Goal: Information Seeking & Learning: Understand process/instructions

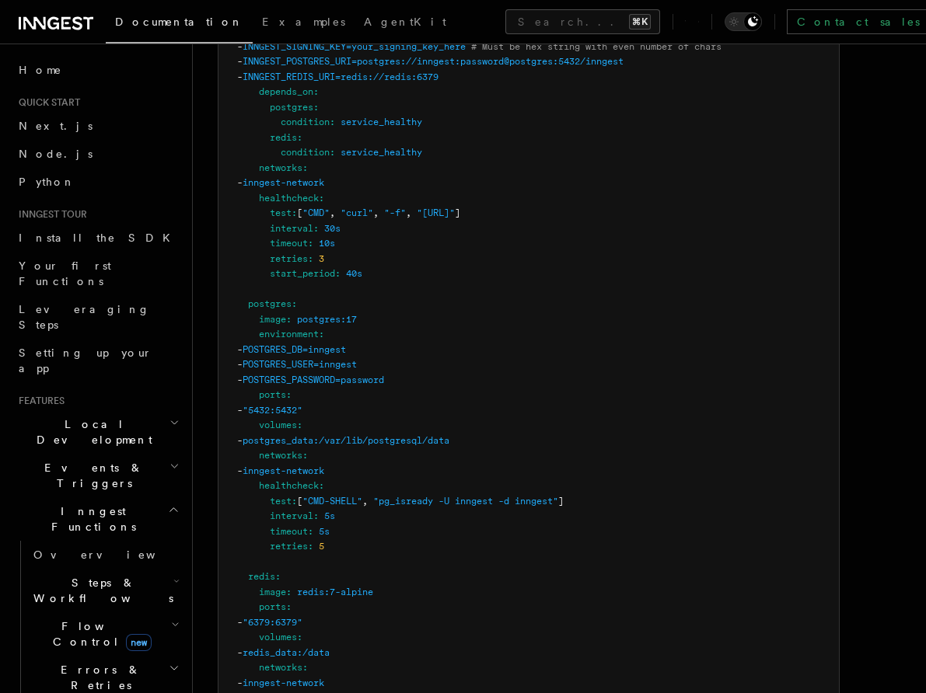
scroll to position [4362, 0]
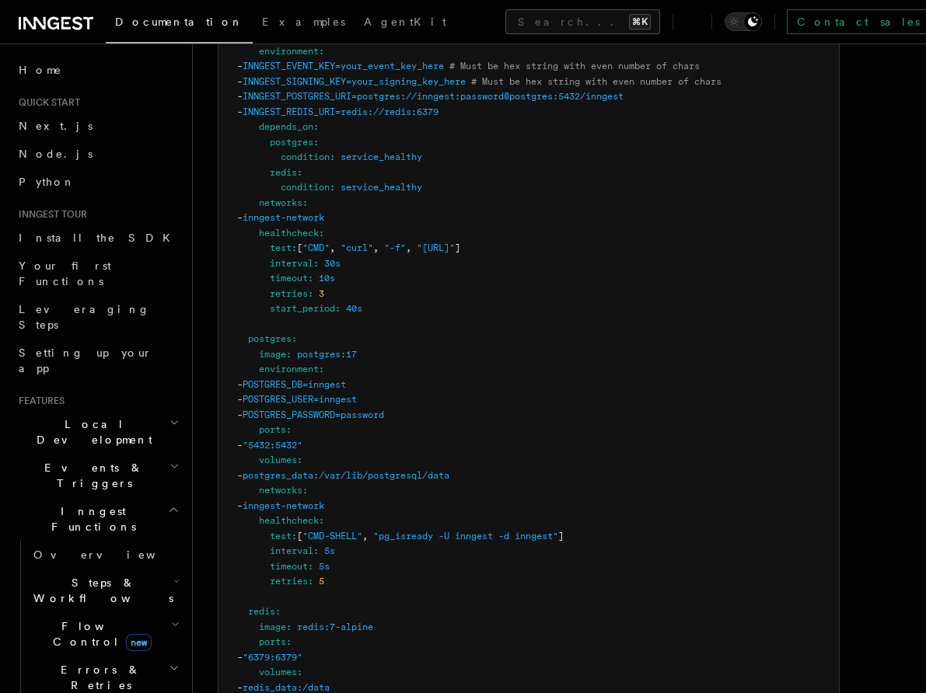
click at [278, 334] on span "postgres" at bounding box center [270, 339] width 44 height 11
drag, startPoint x: 278, startPoint y: 302, endPoint x: 307, endPoint y: 335, distance: 43.5
click at [307, 335] on code "services : inngest : image : inngest/inngest command : "inngest start" ports : …" at bounding box center [479, 429] width 484 height 981
click at [302, 357] on pre "services : inngest : image : inngest/inngest command : "inngest start" ports : …" at bounding box center [528, 438] width 620 height 1032
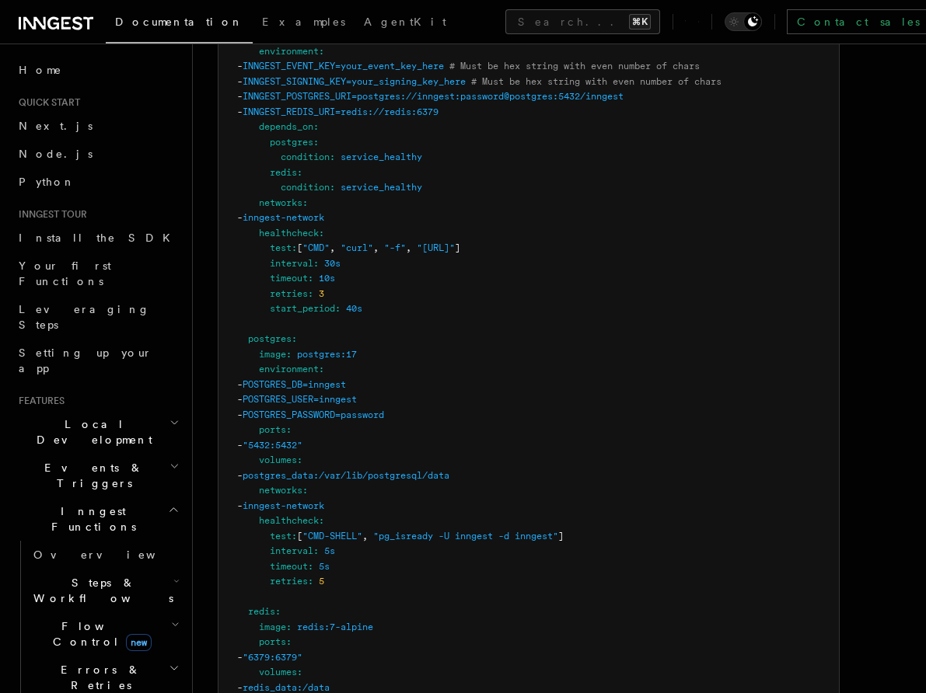
click at [302, 379] on span "POSTGRES_DB=inngest" at bounding box center [294, 384] width 103 height 11
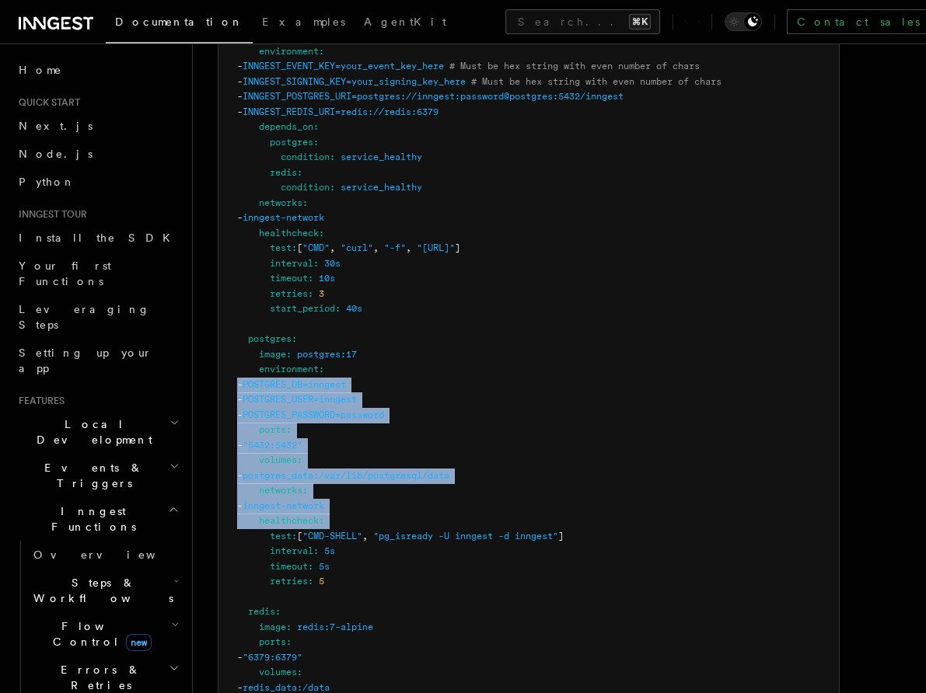
drag, startPoint x: 302, startPoint y: 352, endPoint x: 311, endPoint y: 478, distance: 126.3
click at [311, 478] on code "services : inngest : image : inngest/inngest command : "inngest start" ports : …" at bounding box center [479, 429] width 484 height 981
click at [311, 515] on span "healthcheck" at bounding box center [289, 520] width 60 height 11
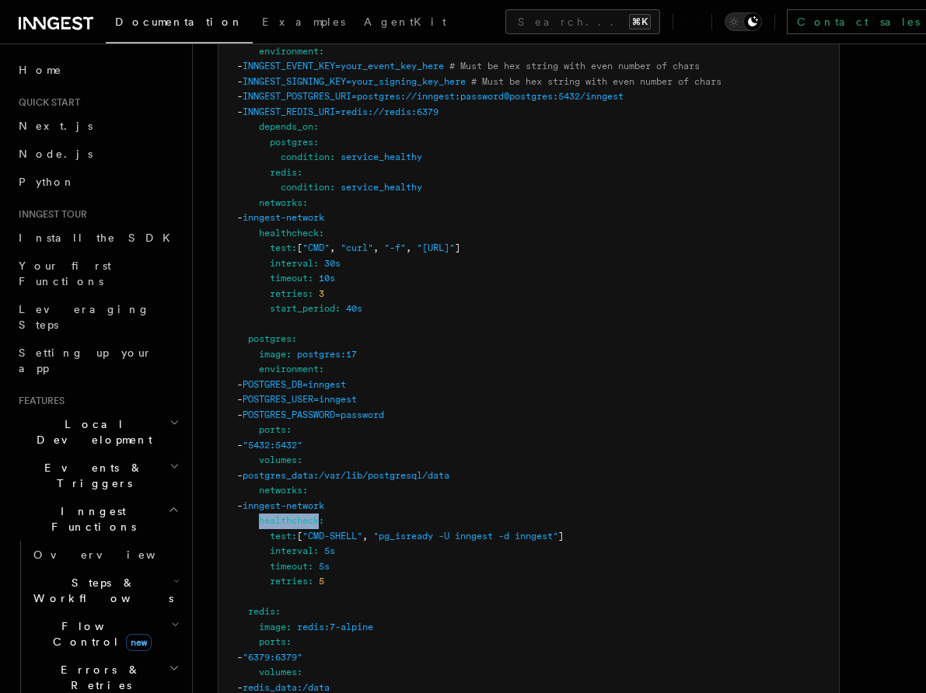
click at [311, 515] on span "healthcheck" at bounding box center [289, 520] width 60 height 11
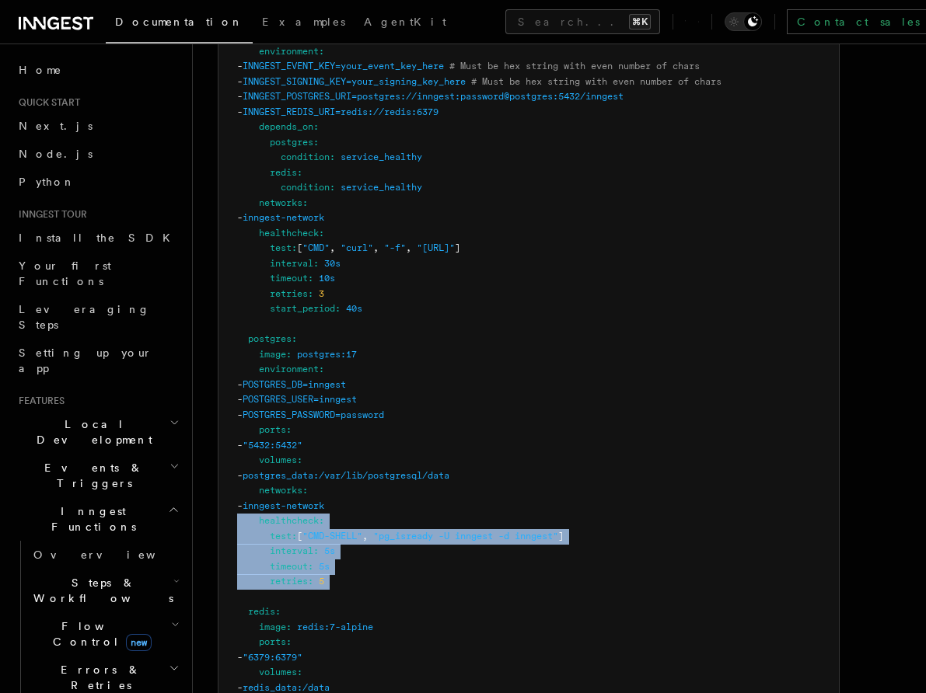
drag, startPoint x: 311, startPoint y: 478, endPoint x: 314, endPoint y: 537, distance: 59.2
click at [314, 537] on pre "services : inngest : image : inngest/inngest command : "inngest start" ports : …" at bounding box center [528, 438] width 620 height 1032
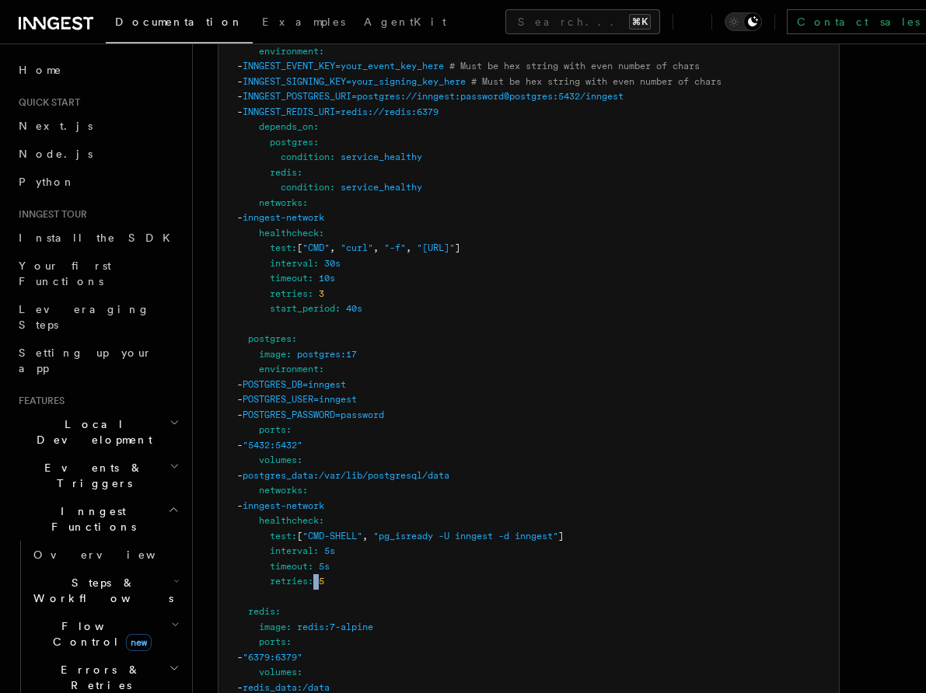
click at [314, 537] on pre "services : inngest : image : inngest/inngest command : "inngest start" ports : …" at bounding box center [528, 438] width 620 height 1032
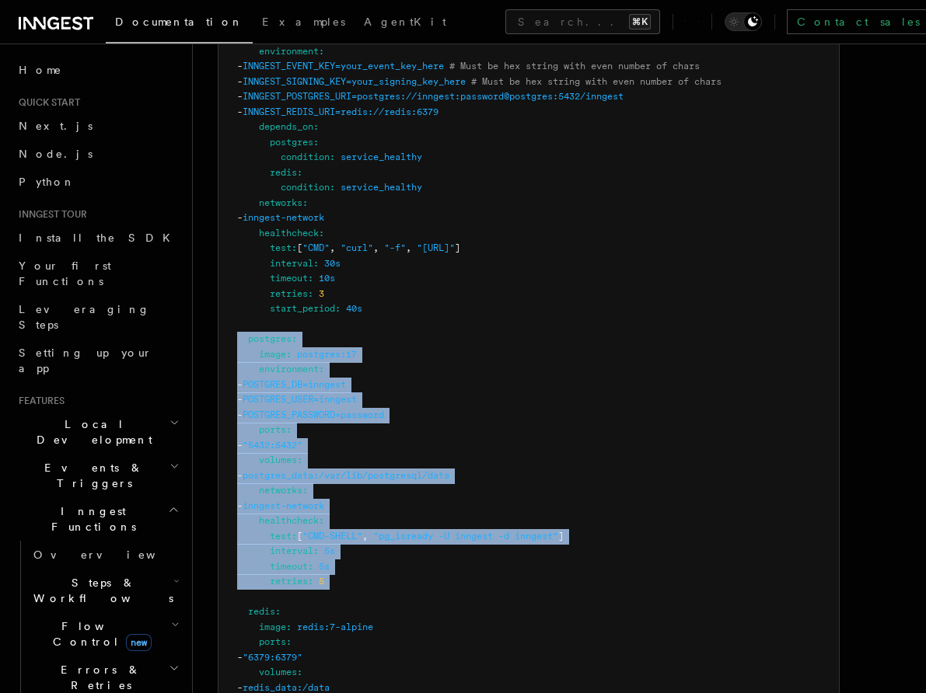
drag, startPoint x: 314, startPoint y: 537, endPoint x: 311, endPoint y: 304, distance: 233.3
click at [311, 304] on pre "services : inngest : image : inngest/inngest command : "inngest start" ports : …" at bounding box center [528, 438] width 620 height 1032
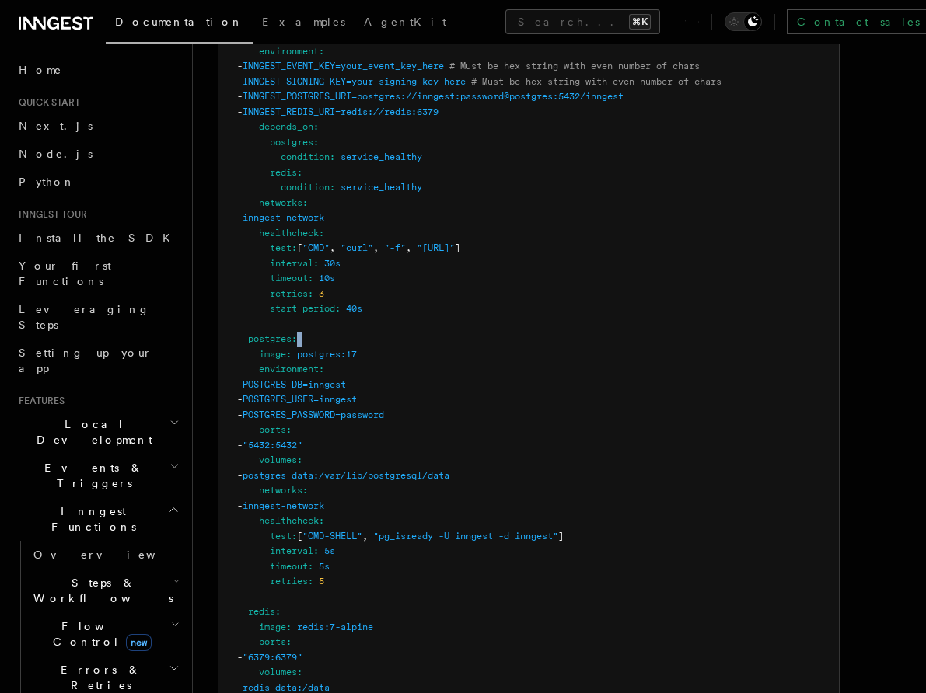
click at [311, 304] on pre "services : inngest : image : inngest/inngest command : "inngest start" ports : …" at bounding box center [528, 438] width 620 height 1032
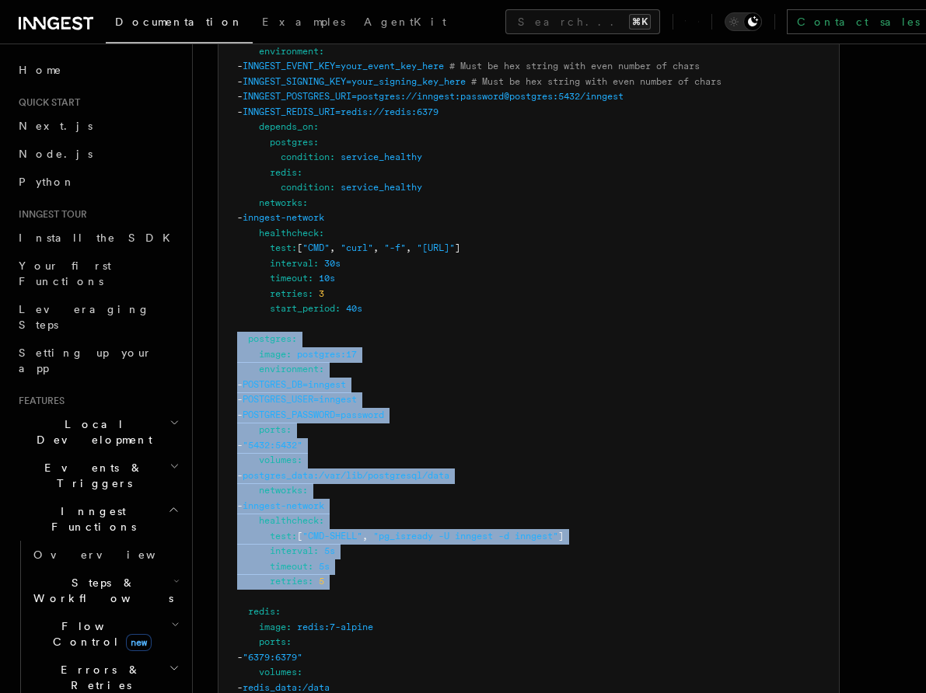
drag, startPoint x: 311, startPoint y: 304, endPoint x: 313, endPoint y: 543, distance: 239.5
click at [313, 543] on pre "services : inngest : image : inngest/inngest command : "inngest start" ports : …" at bounding box center [528, 438] width 620 height 1032
click at [313, 576] on span ":" at bounding box center [310, 581] width 5 height 11
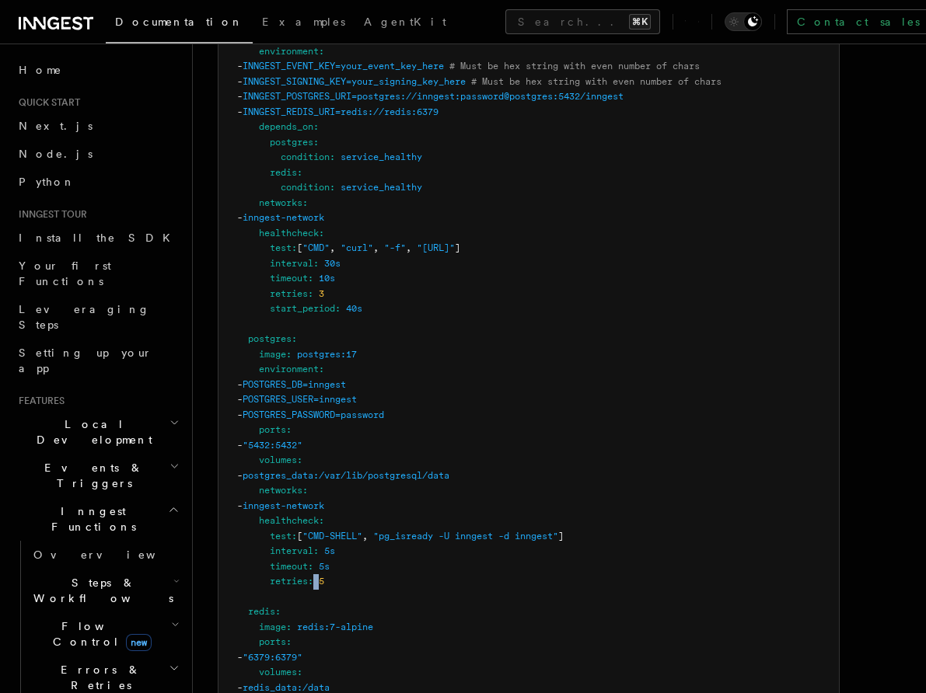
click at [313, 576] on span ":" at bounding box center [310, 581] width 5 height 11
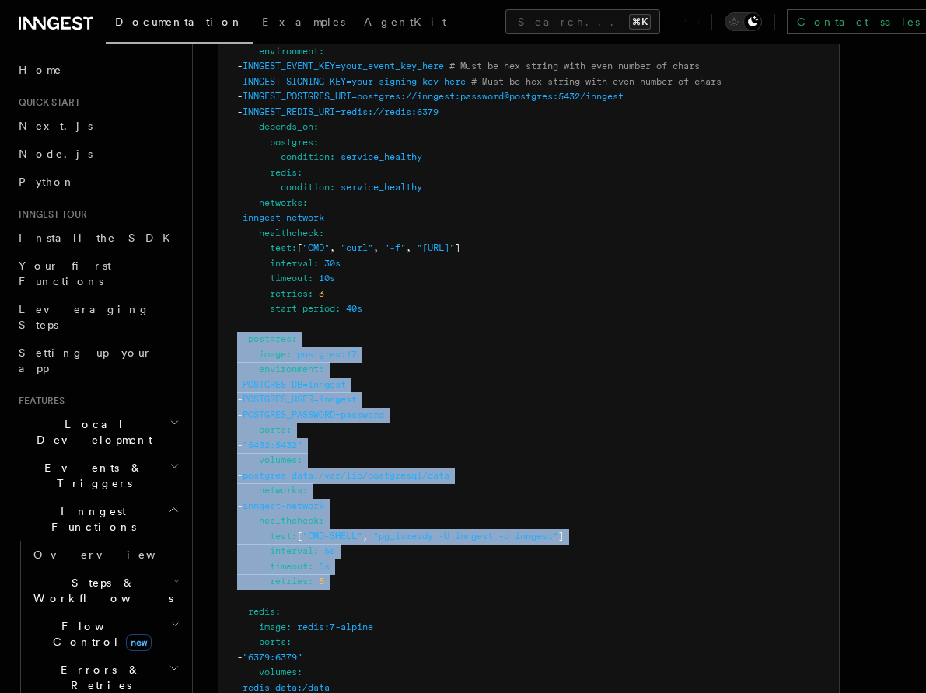
drag, startPoint x: 313, startPoint y: 543, endPoint x: 309, endPoint y: 309, distance: 234.1
click at [309, 309] on pre "services : inngest : image : inngest/inngest command : "inngest start" ports : …" at bounding box center [528, 438] width 620 height 1032
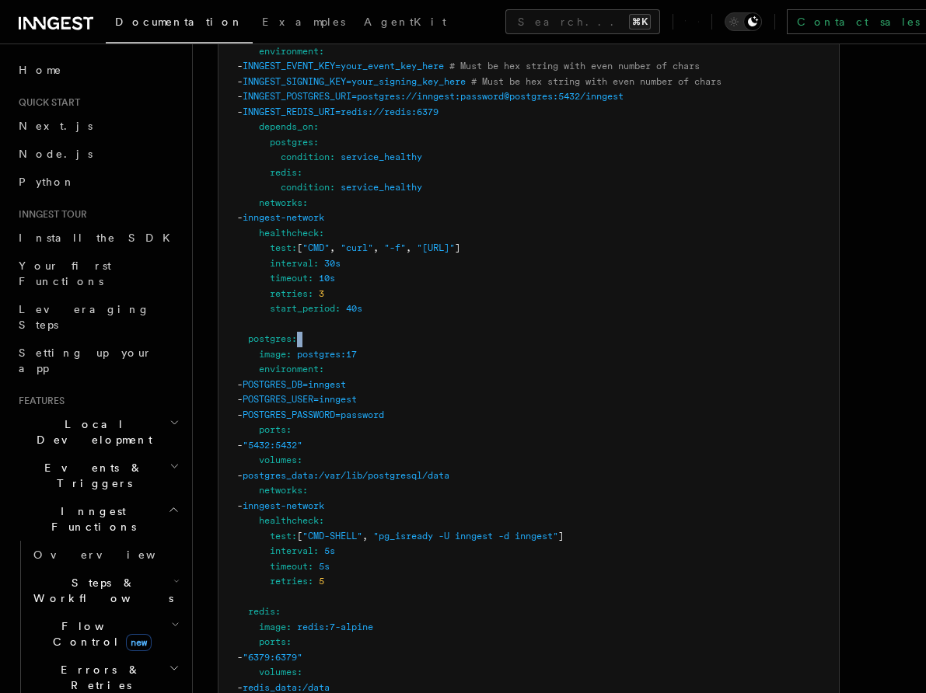
click at [309, 309] on pre "services : inngest : image : inngest/inngest command : "inngest start" ports : …" at bounding box center [528, 438] width 620 height 1032
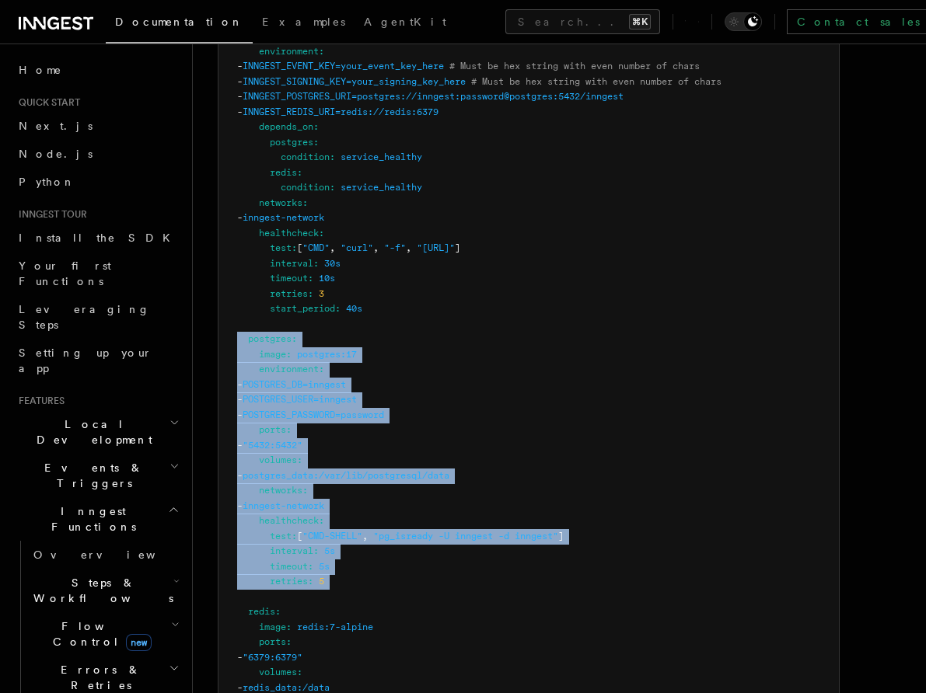
drag, startPoint x: 309, startPoint y: 309, endPoint x: 312, endPoint y: 545, distance: 235.6
click at [312, 545] on pre "services : inngest : image : inngest/inngest command : "inngest start" ports : …" at bounding box center [528, 438] width 620 height 1032
click at [312, 576] on span ":" at bounding box center [310, 581] width 5 height 11
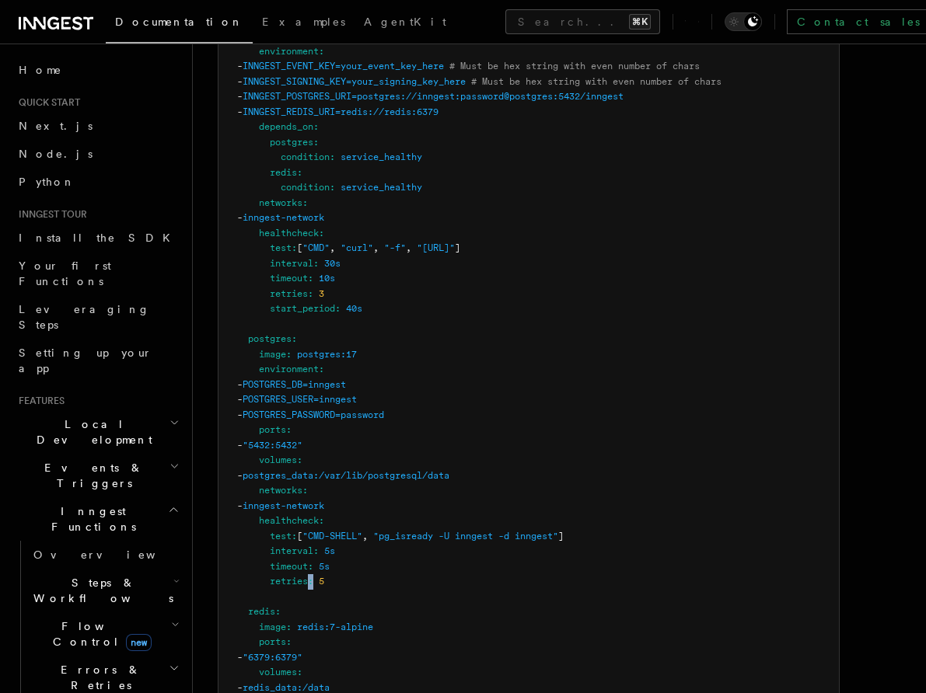
click at [312, 576] on span ":" at bounding box center [310, 581] width 5 height 11
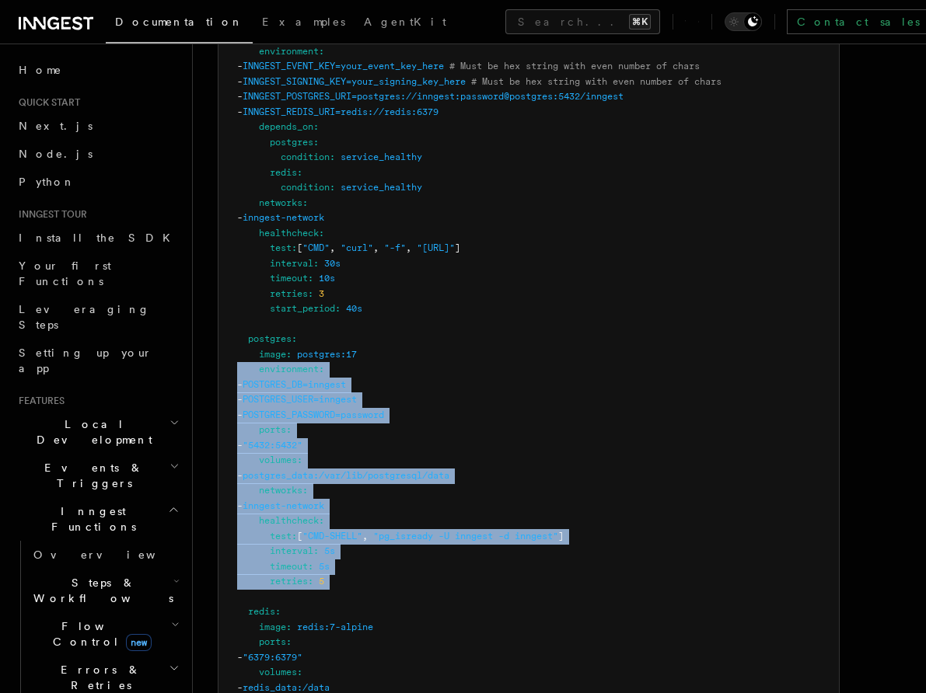
drag, startPoint x: 312, startPoint y: 545, endPoint x: 322, endPoint y: 318, distance: 227.2
click at [321, 321] on code "services : inngest : image : inngest/inngest command : "inngest start" ports : …" at bounding box center [479, 429] width 484 height 981
click at [322, 349] on span "postgres:17" at bounding box center [327, 354] width 60 height 11
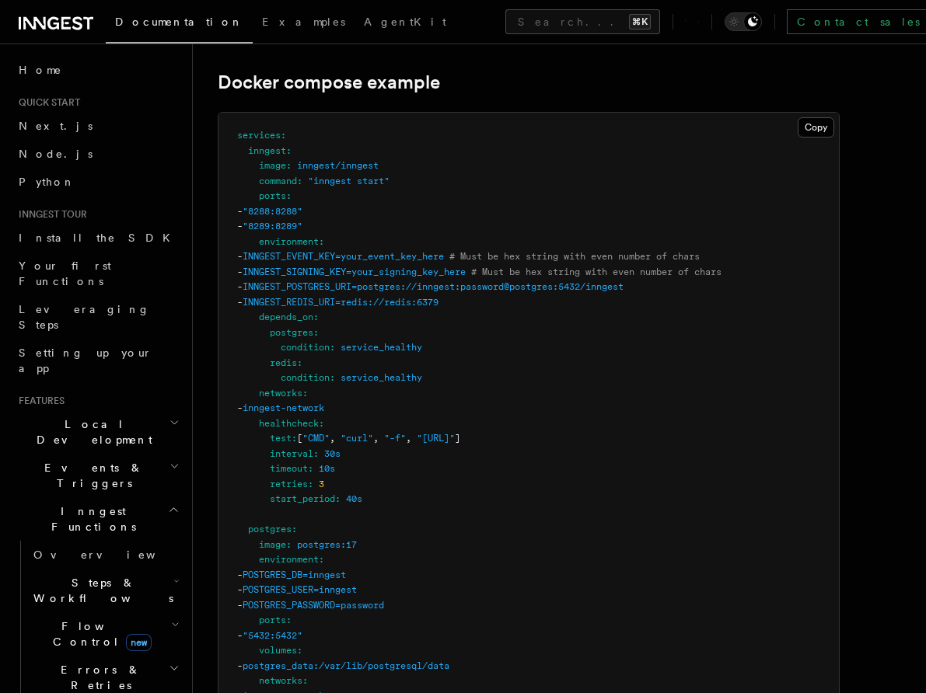
scroll to position [4146, 0]
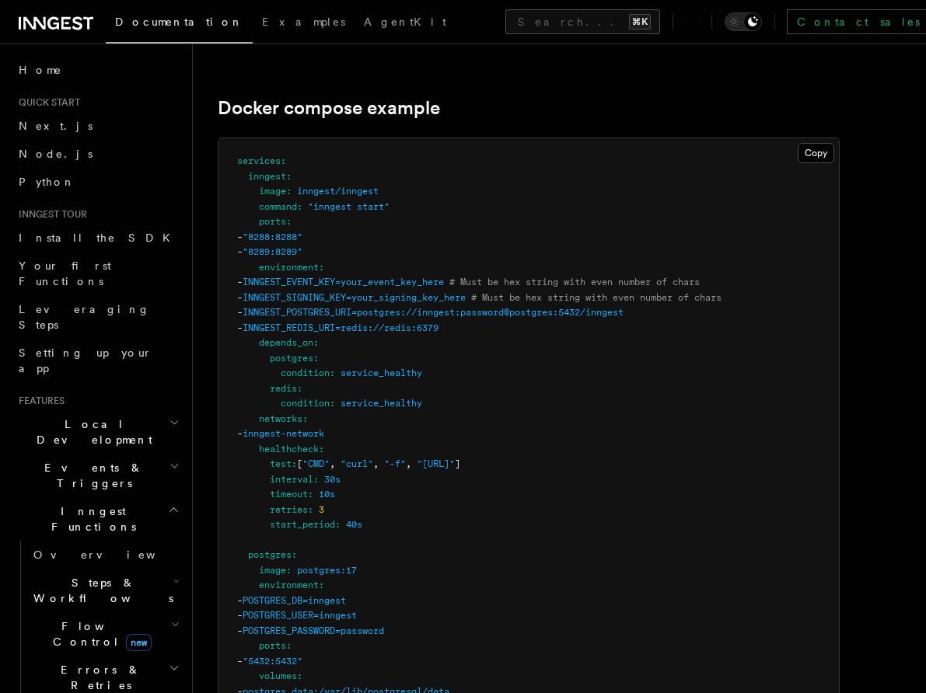
click at [624, 307] on span "INNGEST_POSTGRES_URI=postgres://inngest:password@postgres:5432/inngest" at bounding box center [433, 312] width 381 height 11
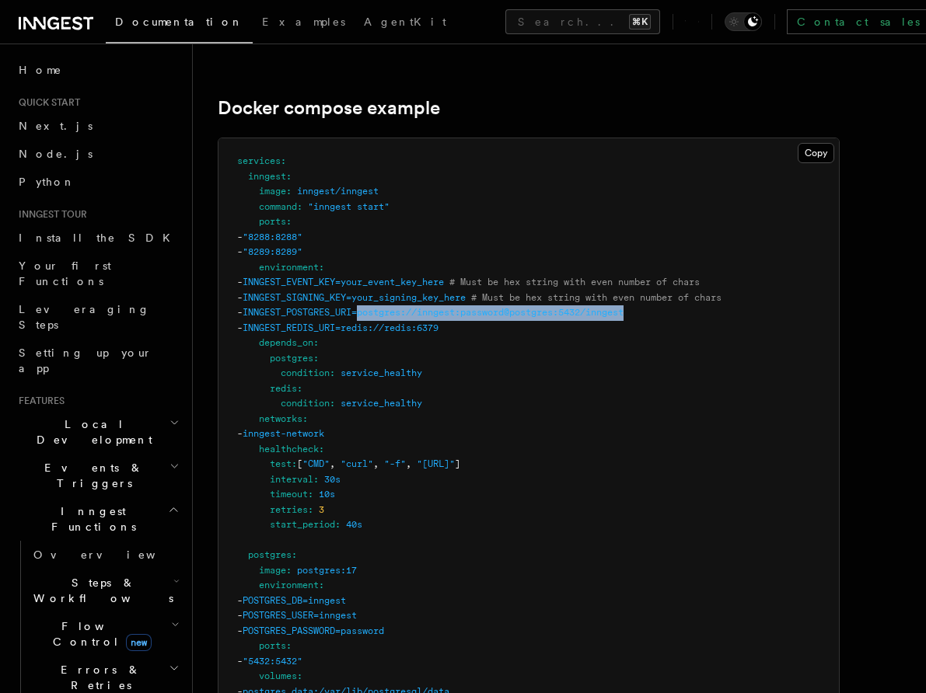
drag, startPoint x: 663, startPoint y: 280, endPoint x: 426, endPoint y: 268, distance: 237.4
click at [426, 269] on pre "services : inngest : image : inngest/inngest command : "inngest start" ports : …" at bounding box center [528, 654] width 620 height 1032
click at [426, 268] on pre "services : inngest : image : inngest/inngest command : "inngest start" ports : …" at bounding box center [528, 654] width 620 height 1032
drag, startPoint x: 426, startPoint y: 268, endPoint x: 635, endPoint y: 279, distance: 209.4
click at [635, 279] on pre "services : inngest : image : inngest/inngest command : "inngest start" ports : …" at bounding box center [528, 654] width 620 height 1032
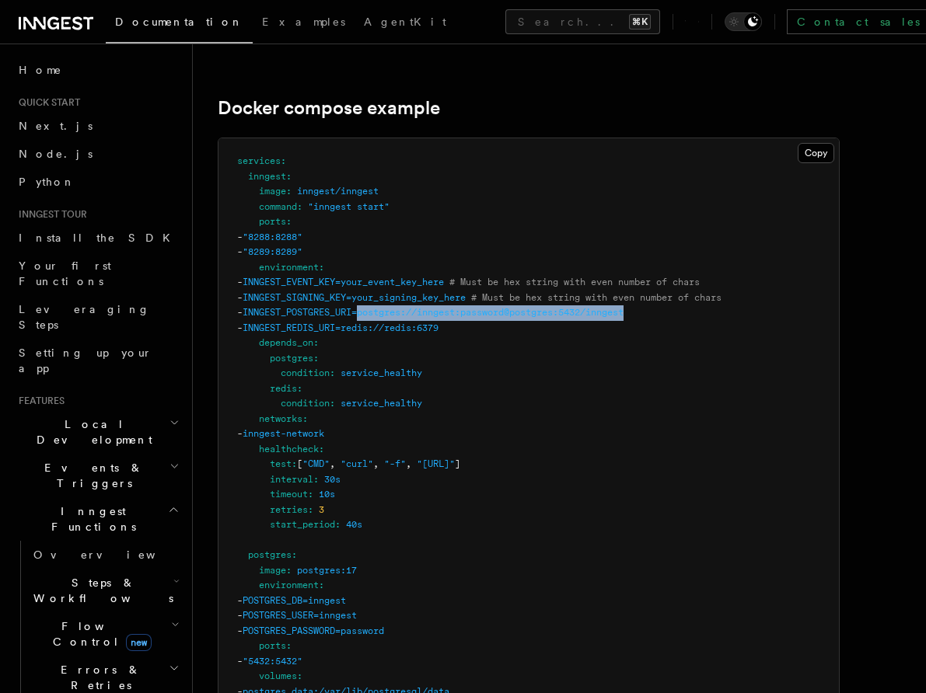
click at [624, 307] on span "INNGEST_POSTGRES_URI=postgres://inngest:password@postgres:5432/inngest" at bounding box center [433, 312] width 381 height 11
drag, startPoint x: 635, startPoint y: 279, endPoint x: 403, endPoint y: 279, distance: 232.5
click at [403, 307] on span "INNGEST_POSTGRES_URI=postgres://inngest:password@postgres:5432/inngest" at bounding box center [433, 312] width 381 height 11
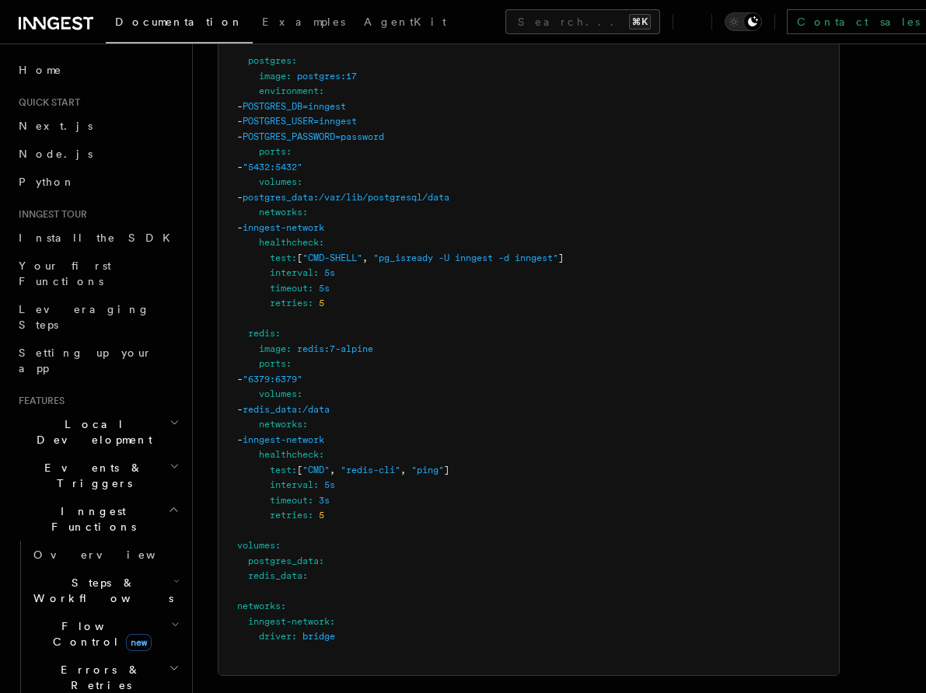
scroll to position [4652, 0]
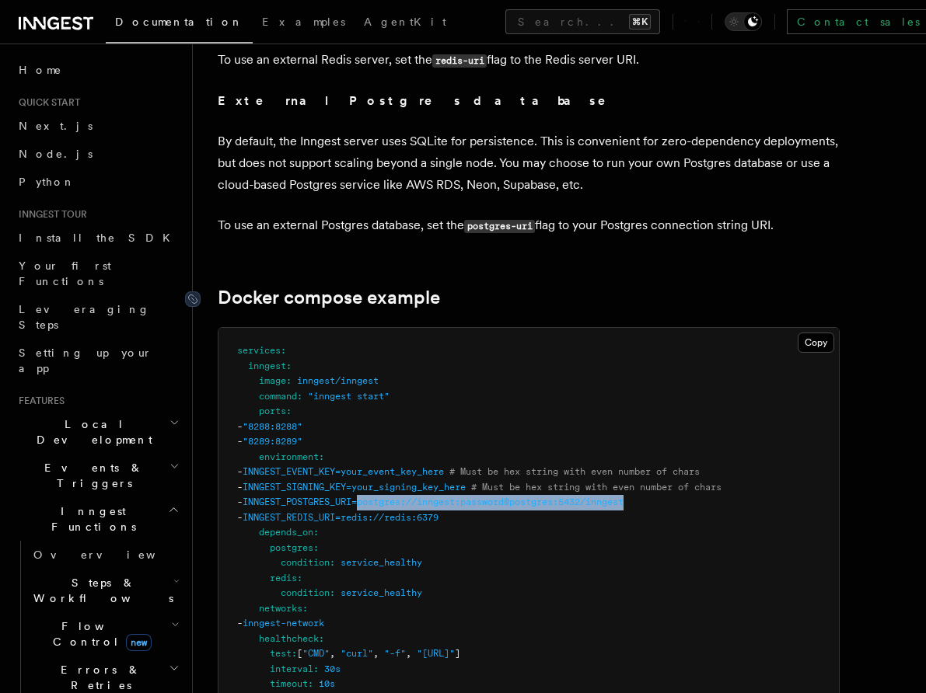
click at [411, 287] on link "Docker compose example" at bounding box center [329, 298] width 222 height 22
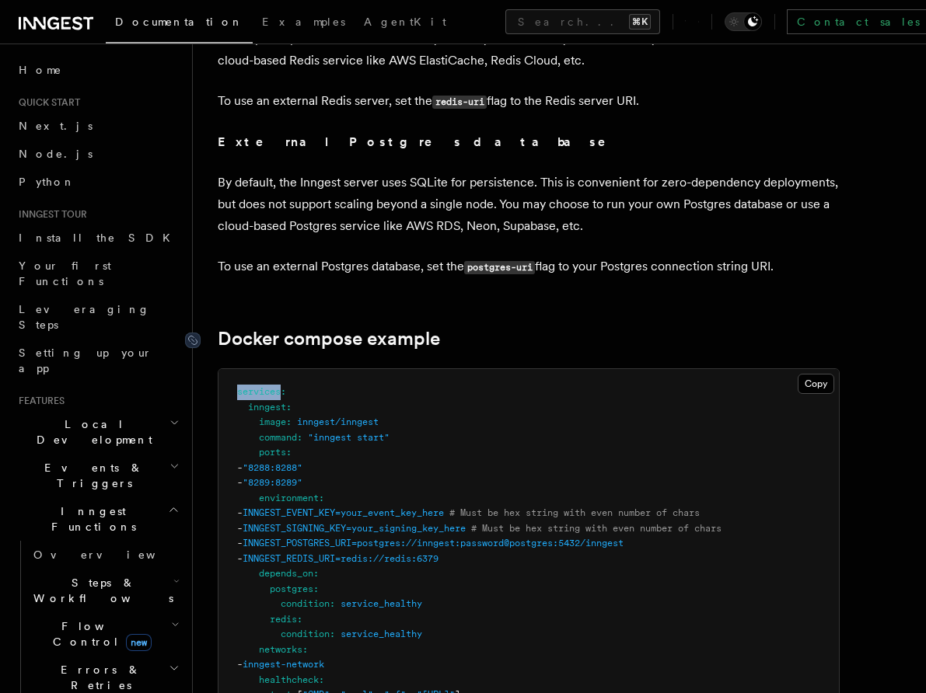
scroll to position [3742, 0]
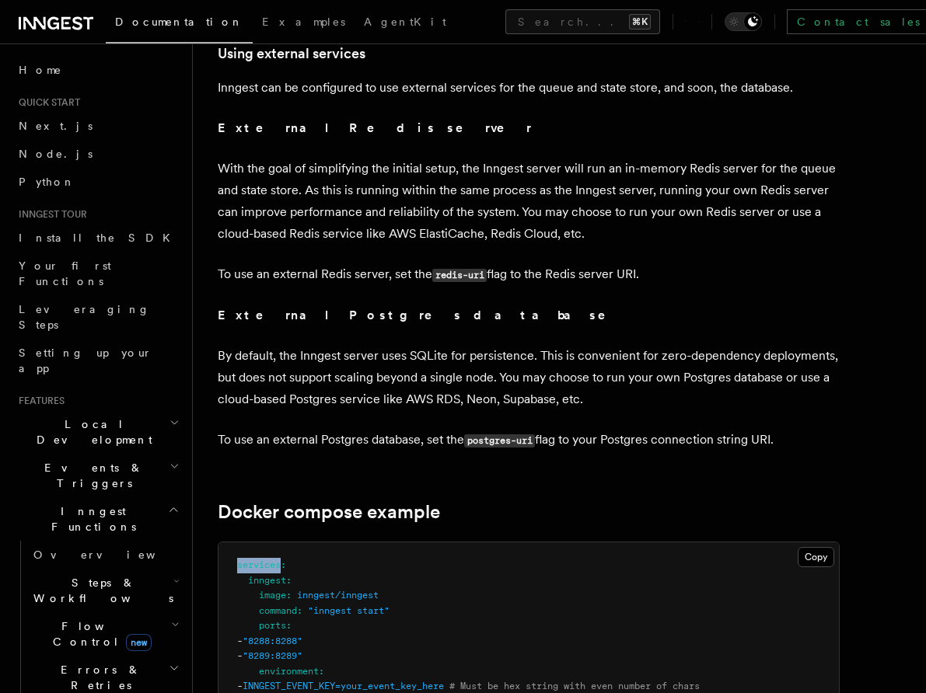
click at [435, 345] on p "By default, the Inngest server uses SQLite for persistence. This is convenient …" at bounding box center [529, 377] width 622 height 65
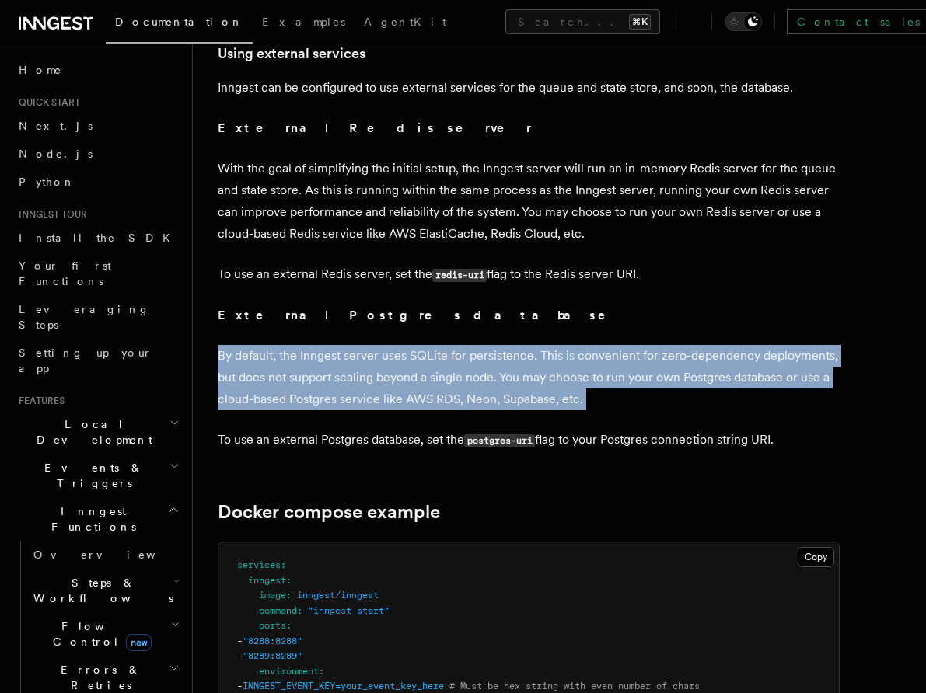
click at [452, 345] on p "By default, the Inngest server uses SQLite for persistence. This is convenient …" at bounding box center [529, 377] width 622 height 65
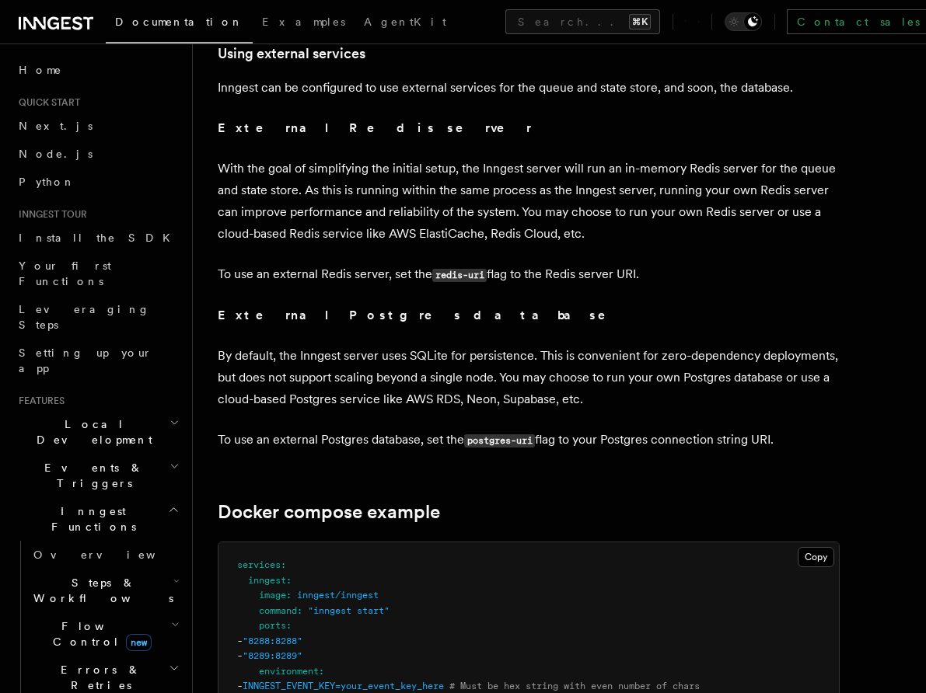
click at [452, 345] on p "By default, the Inngest server uses SQLite for persistence. This is convenient …" at bounding box center [529, 377] width 622 height 65
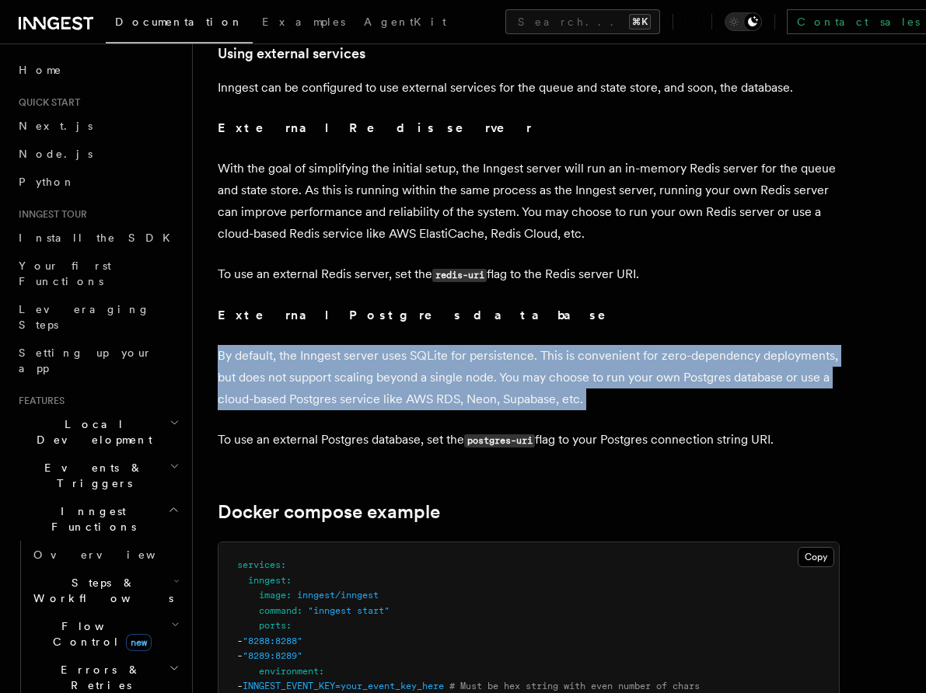
click at [472, 345] on p "By default, the Inngest server uses SQLite for persistence. This is convenient …" at bounding box center [529, 377] width 622 height 65
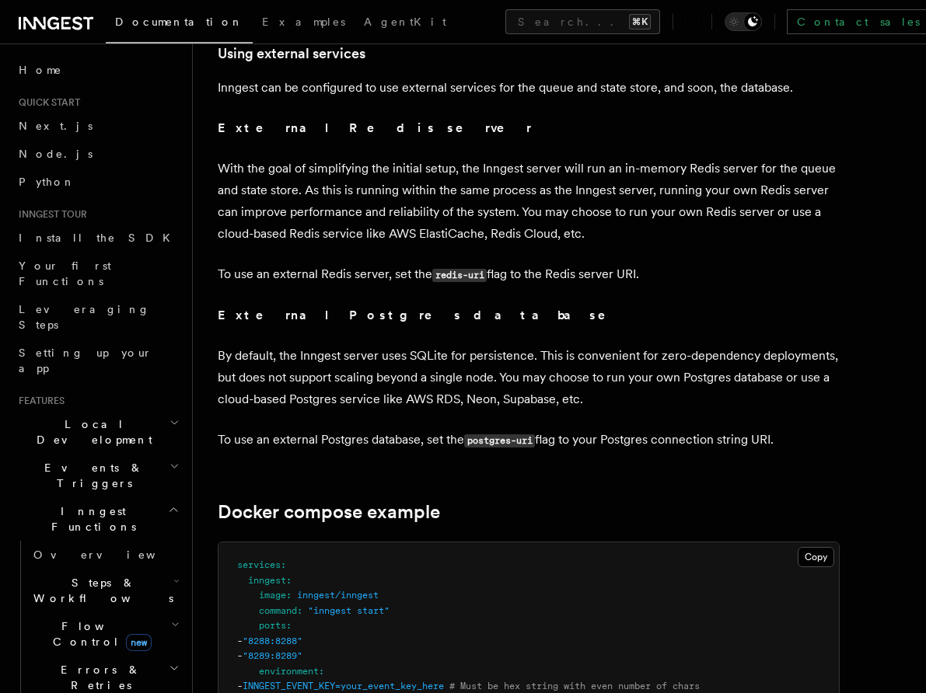
click at [472, 345] on p "By default, the Inngest server uses SQLite for persistence. This is convenient …" at bounding box center [529, 377] width 622 height 65
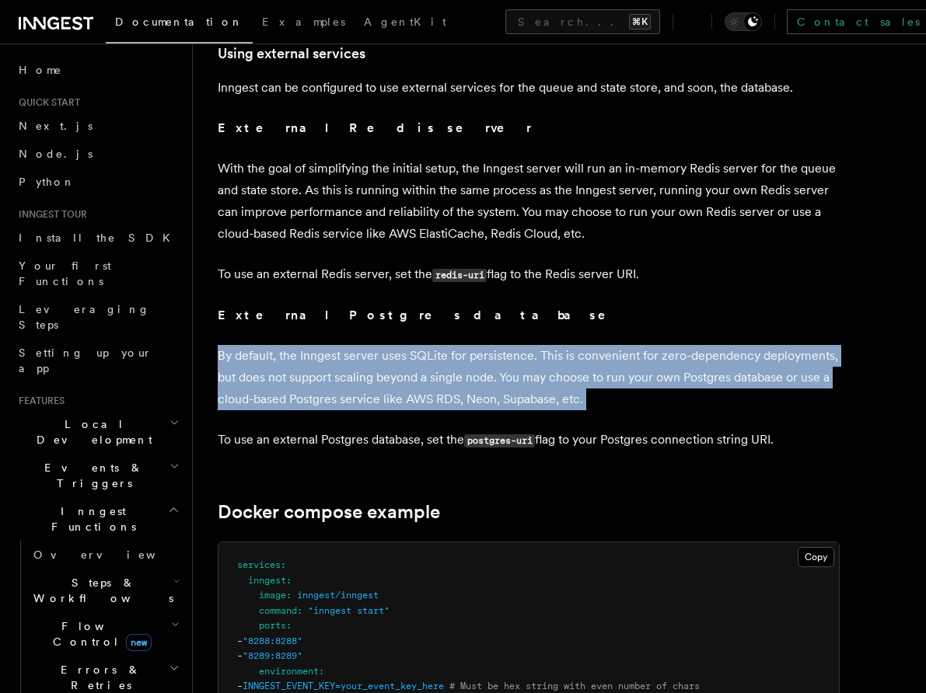
click at [487, 345] on p "By default, the Inngest server uses SQLite for persistence. This is convenient …" at bounding box center [529, 377] width 622 height 65
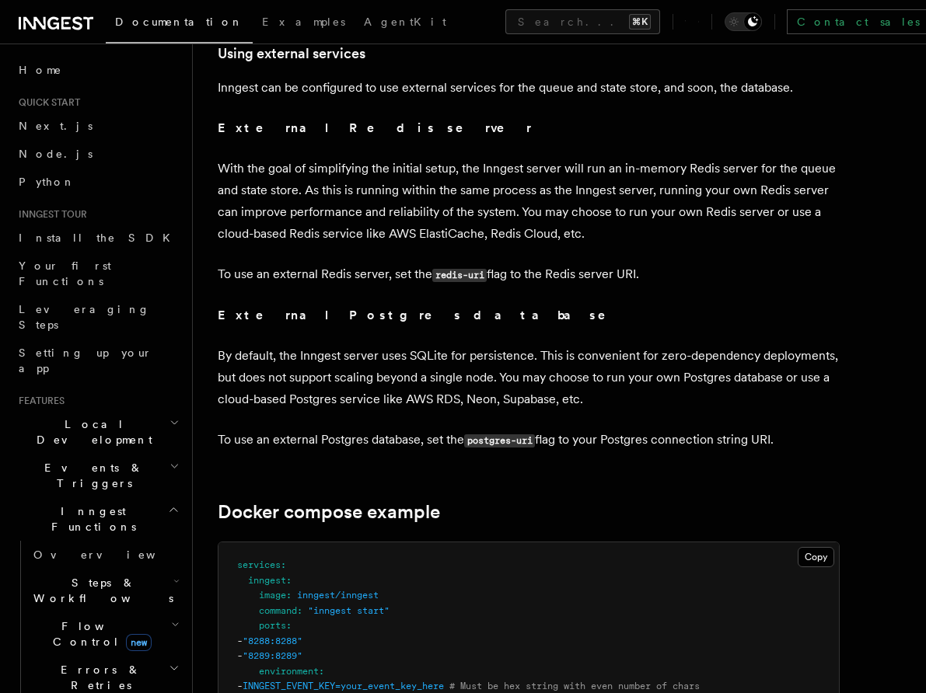
click at [487, 345] on p "By default, the Inngest server uses SQLite for persistence. This is convenient …" at bounding box center [529, 377] width 622 height 65
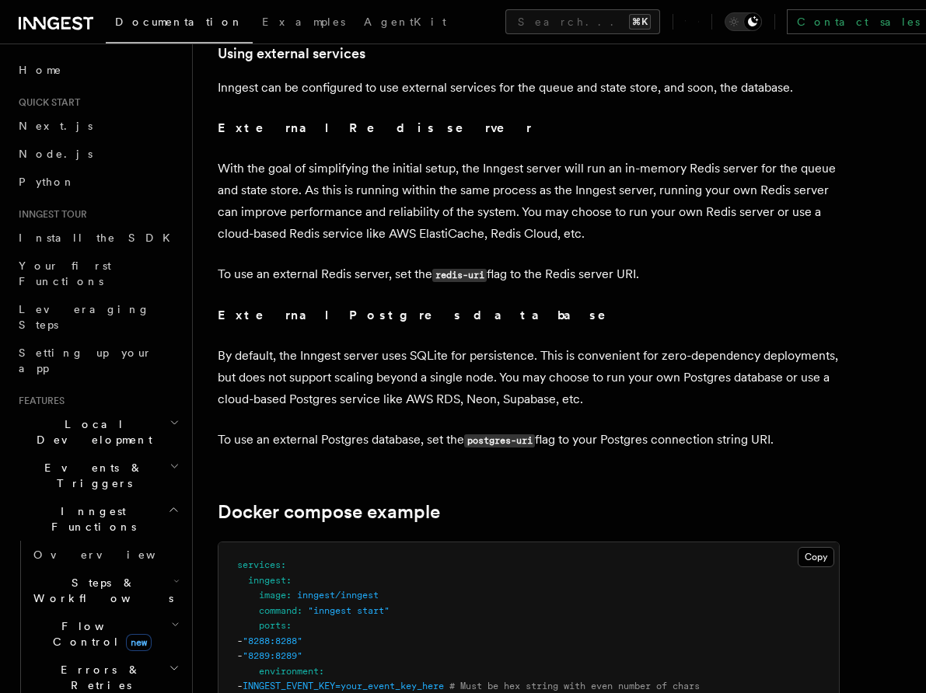
click at [482, 345] on p "By default, the Inngest server uses SQLite for persistence. This is convenient …" at bounding box center [529, 377] width 622 height 65
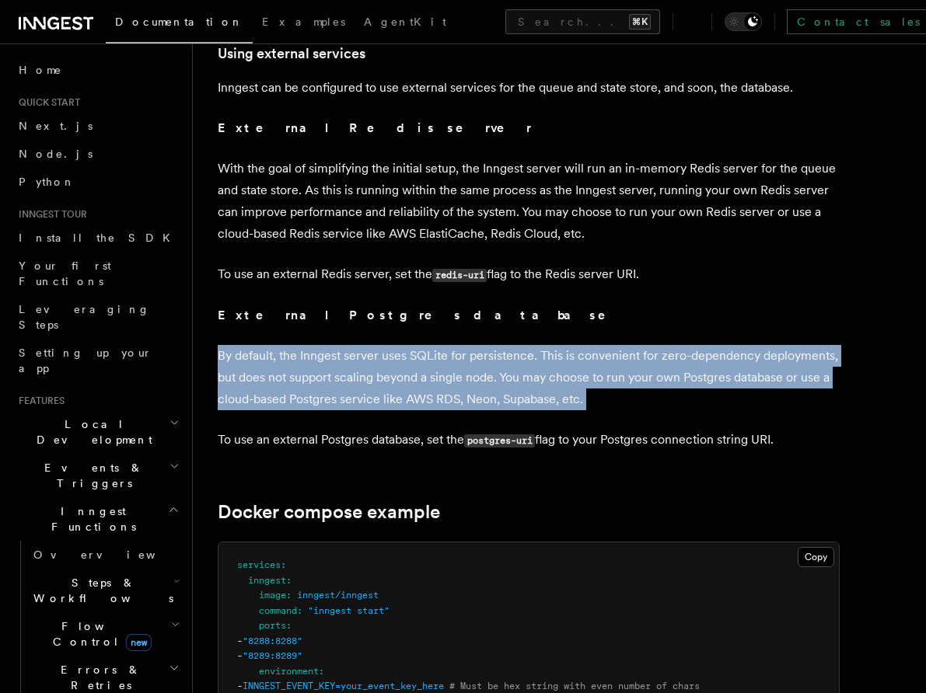
click at [480, 345] on p "By default, the Inngest server uses SQLite for persistence. This is convenient …" at bounding box center [529, 377] width 622 height 65
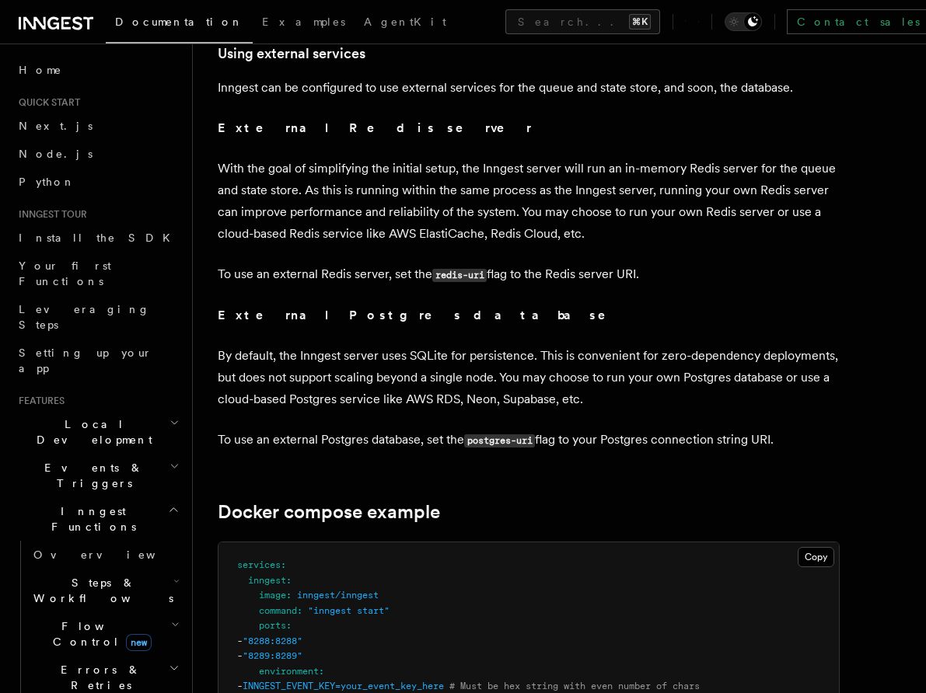
click at [480, 345] on p "By default, the Inngest server uses SQLite for persistence. This is convenient …" at bounding box center [529, 377] width 622 height 65
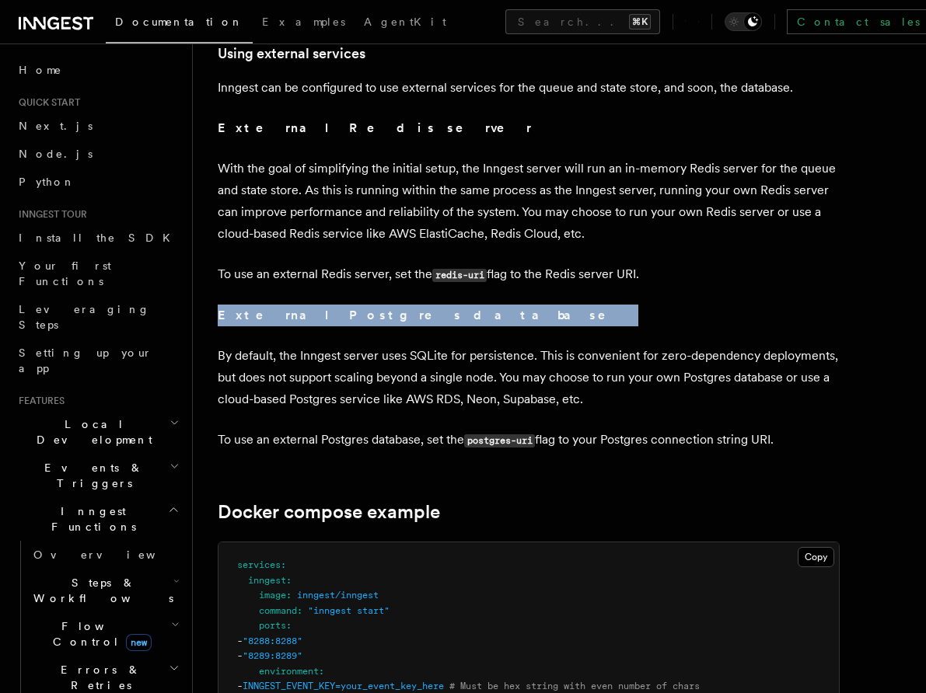
click at [486, 345] on p "By default, the Inngest server uses SQLite for persistence. This is convenient …" at bounding box center [529, 377] width 622 height 65
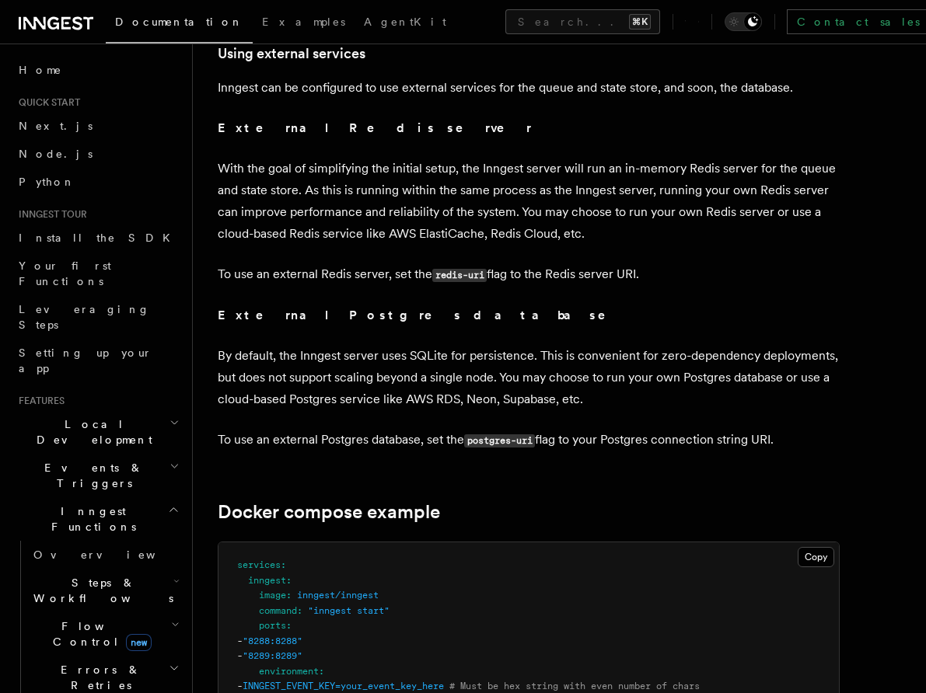
click at [486, 345] on p "By default, the Inngest server uses SQLite for persistence. This is convenient …" at bounding box center [529, 377] width 622 height 65
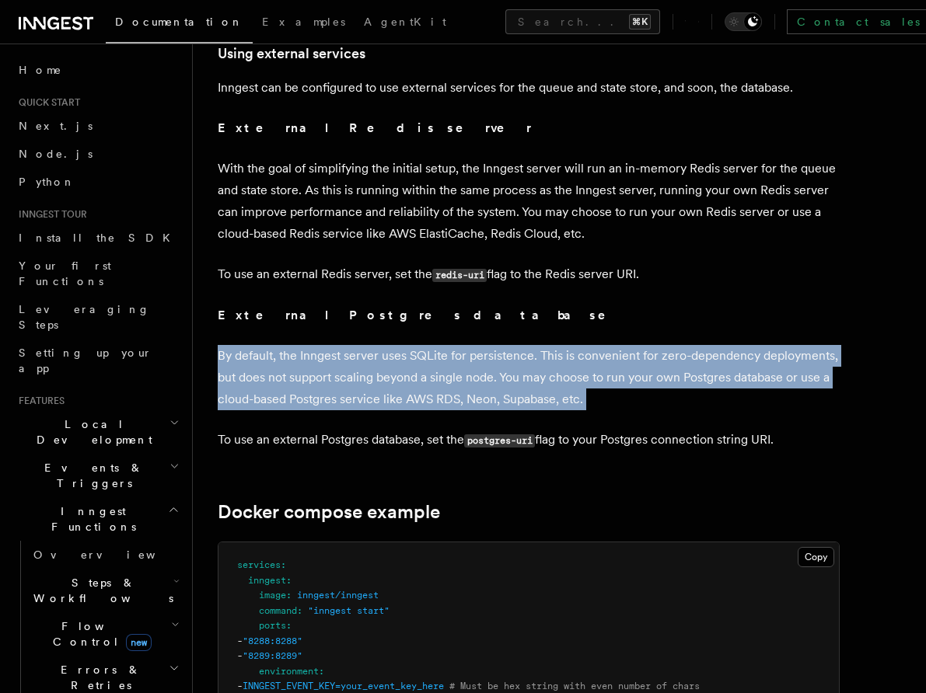
click at [491, 305] on p "External Postgres database" at bounding box center [529, 316] width 622 height 22
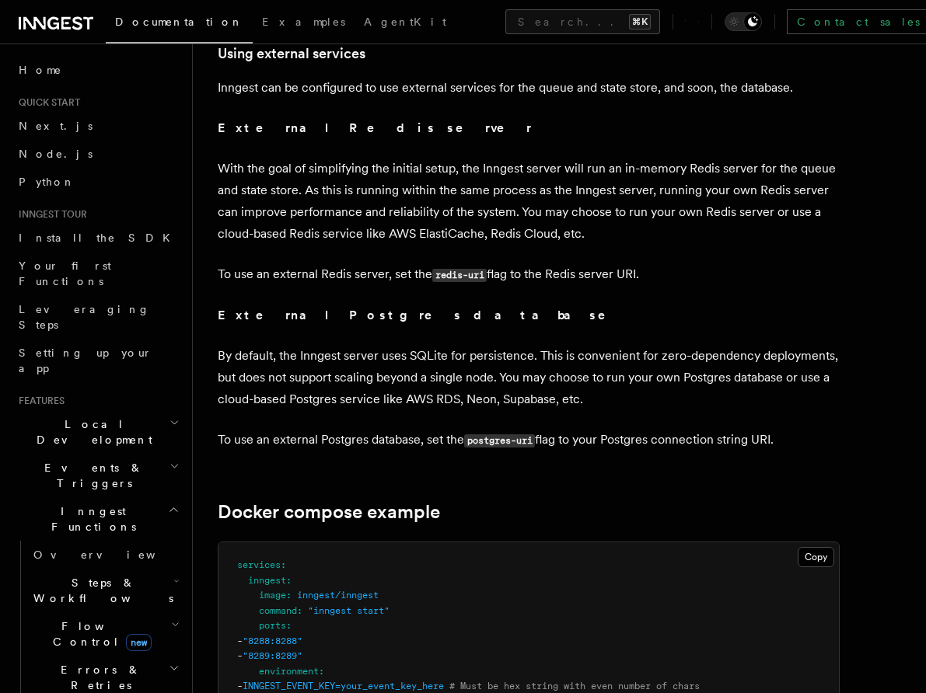
click at [491, 305] on p "External Postgres database" at bounding box center [529, 316] width 622 height 22
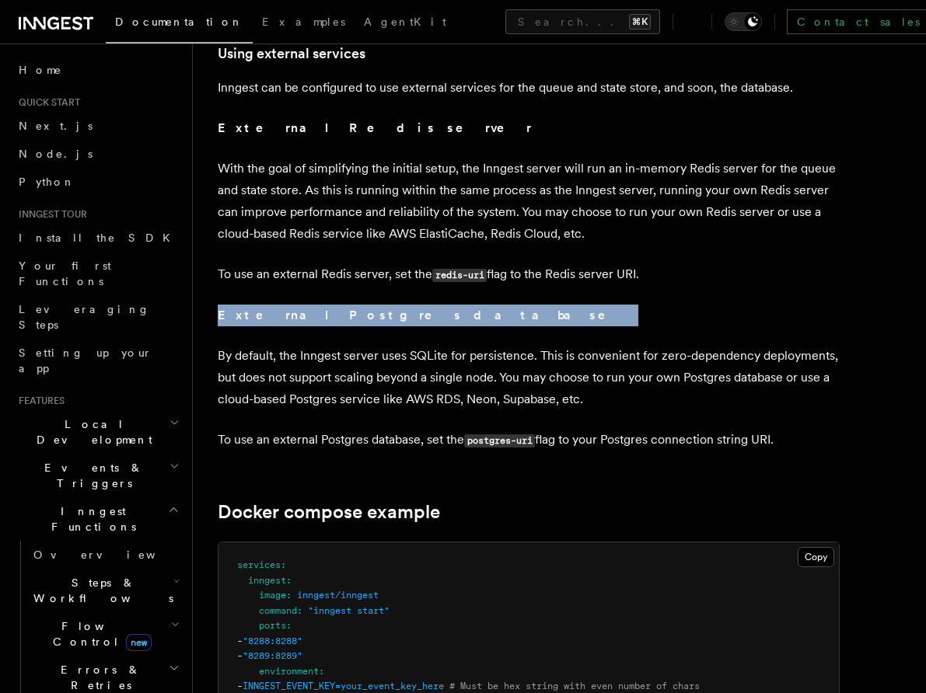
click at [475, 345] on p "By default, the Inngest server uses SQLite for persistence. This is convenient …" at bounding box center [529, 377] width 622 height 65
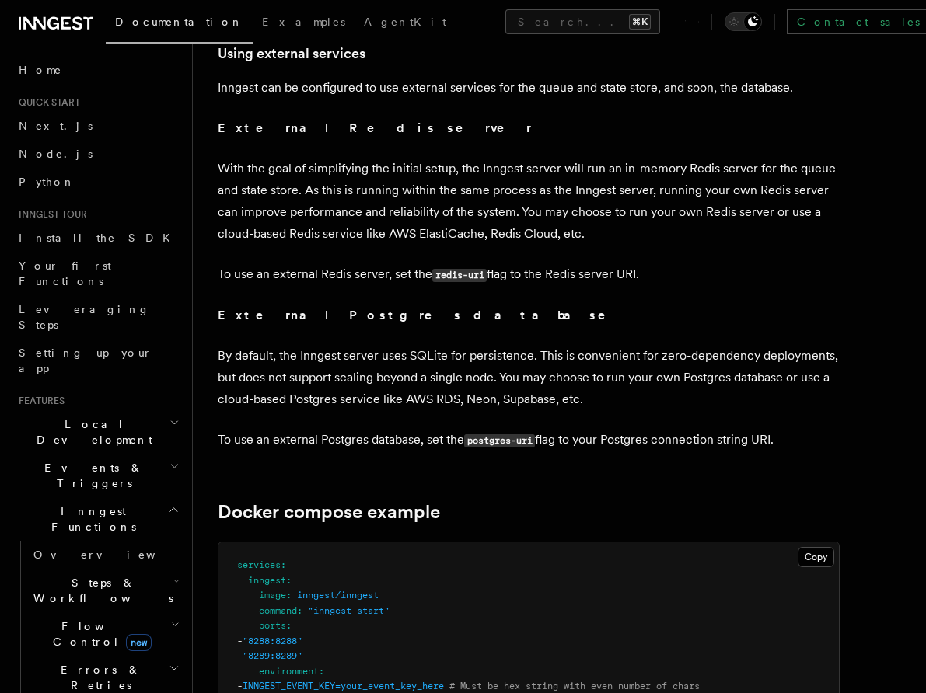
click at [475, 345] on p "By default, the Inngest server uses SQLite for persistence. This is convenient …" at bounding box center [529, 377] width 622 height 65
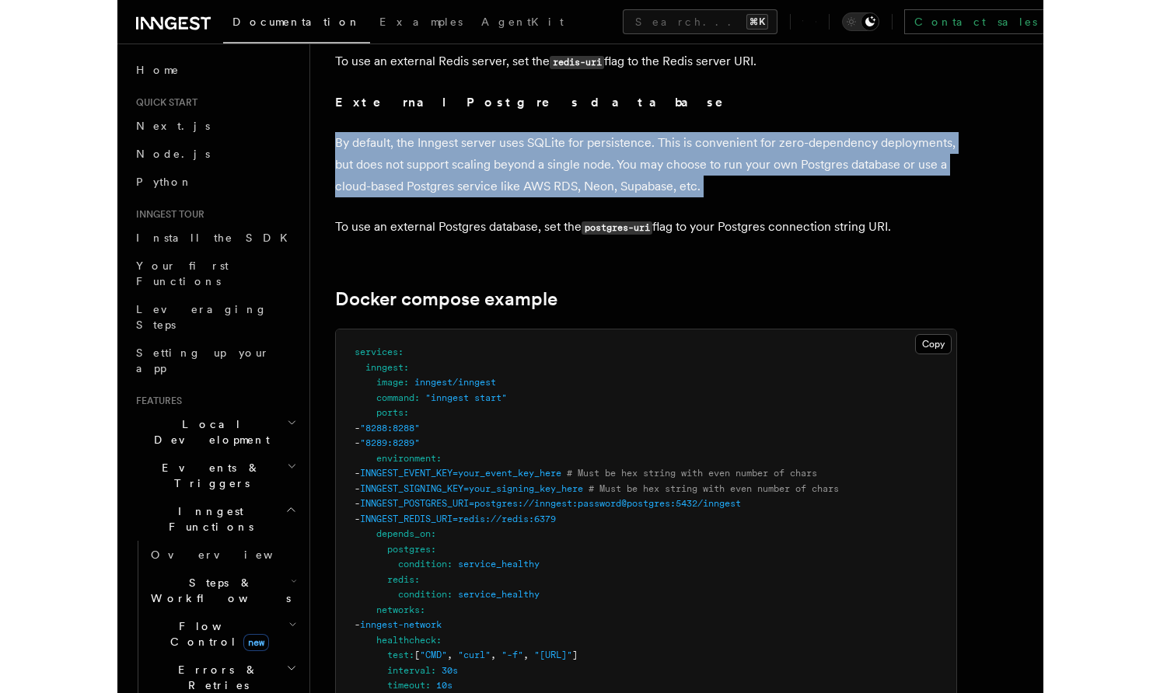
scroll to position [3956, 0]
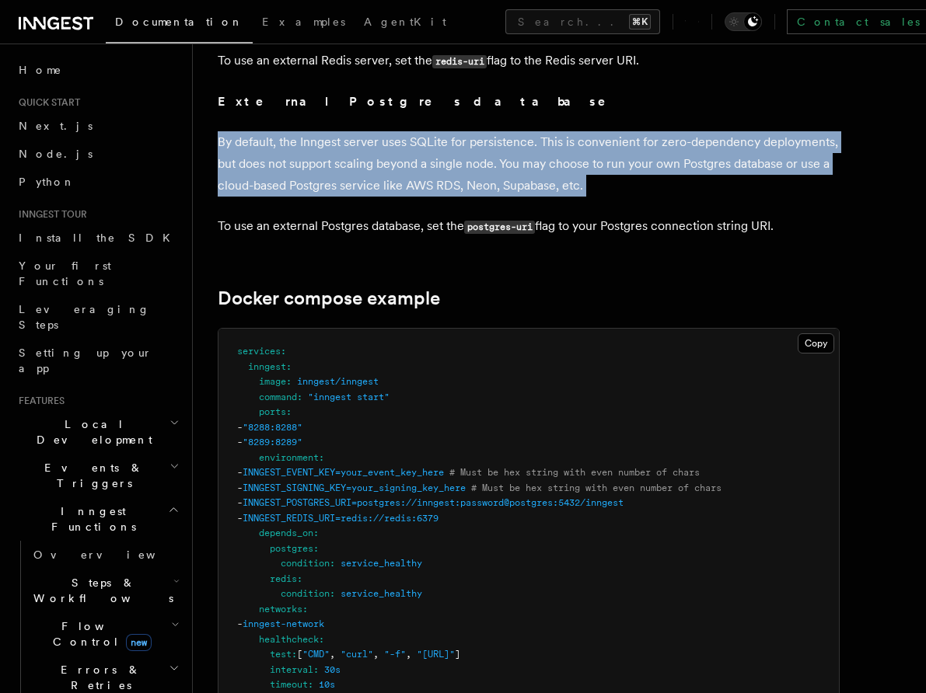
click at [488, 215] on p "To use an external Postgres database, set the postgres-uri flag to your Postgre…" at bounding box center [529, 226] width 622 height 23
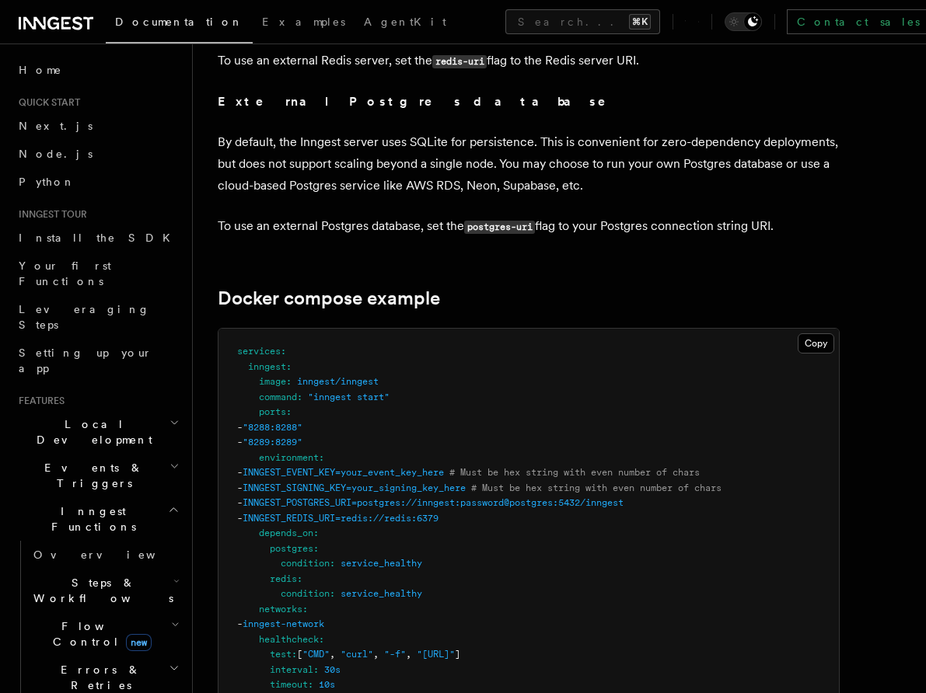
click at [488, 215] on p "To use an external Postgres database, set the postgres-uri flag to your Postgre…" at bounding box center [529, 226] width 622 height 23
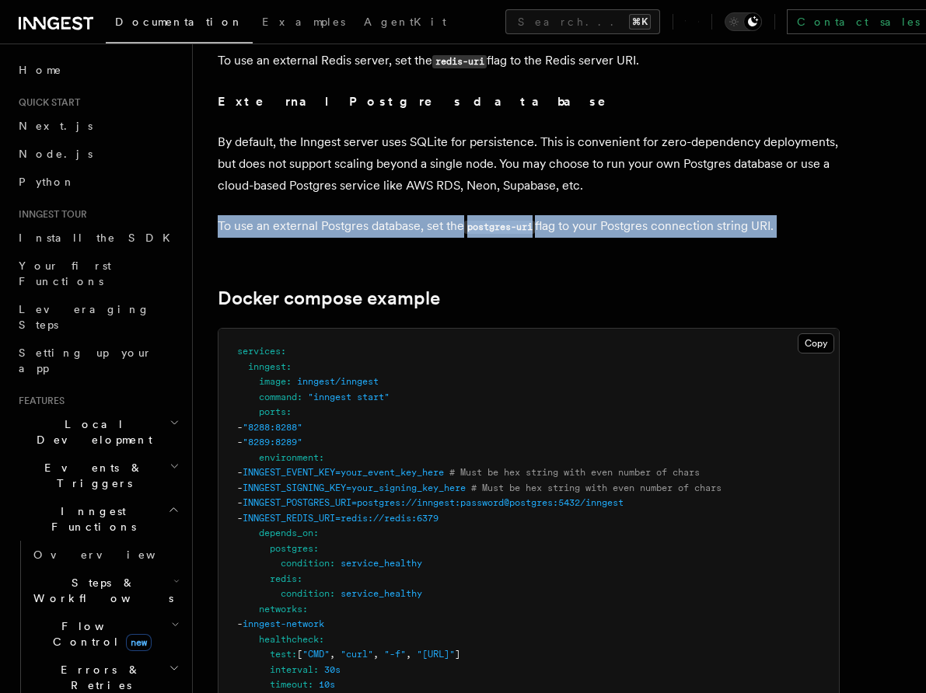
click at [505, 158] on p "By default, the Inngest server uses SQLite for persistence. This is convenient …" at bounding box center [529, 163] width 622 height 65
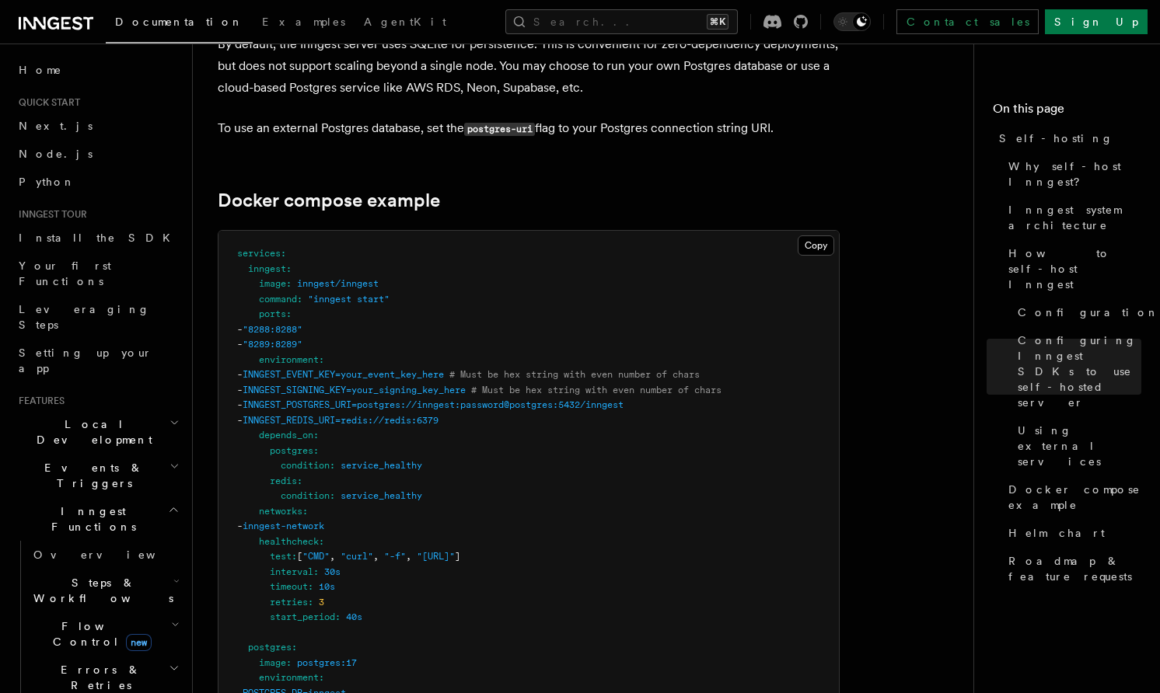
scroll to position [4054, 0]
